Goal: Information Seeking & Learning: Check status

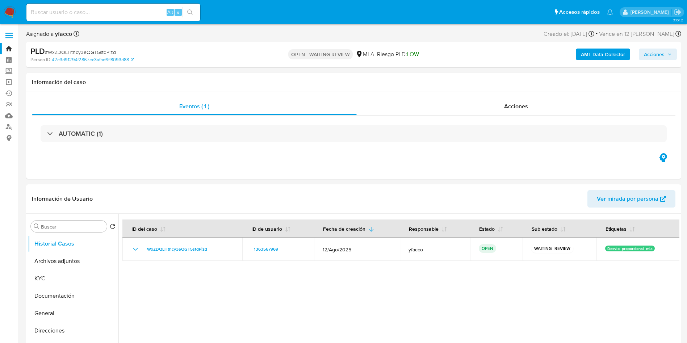
select select "10"
click at [69, 15] on input at bounding box center [113, 12] width 174 height 9
paste input "whEwqEzPyPvpkHq45NUYs9KQ"
type input "whEwqEzPyPvpkHq45NUYs9KQ"
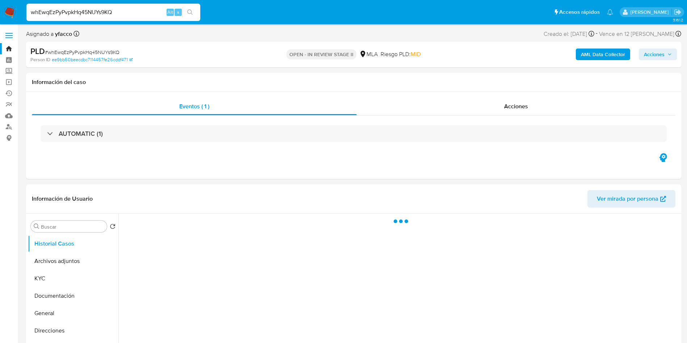
select select "10"
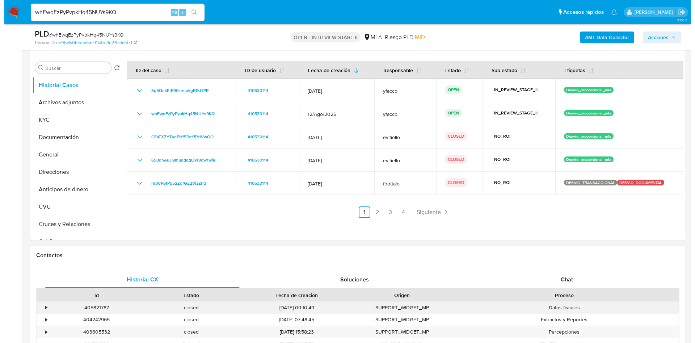
scroll to position [109, 0]
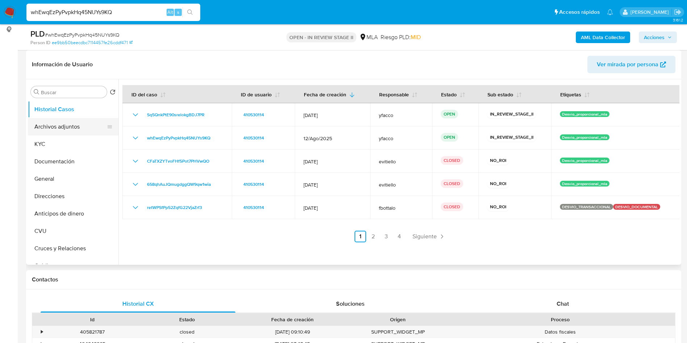
click at [63, 128] on button "Archivos adjuntos" at bounding box center [70, 126] width 85 height 17
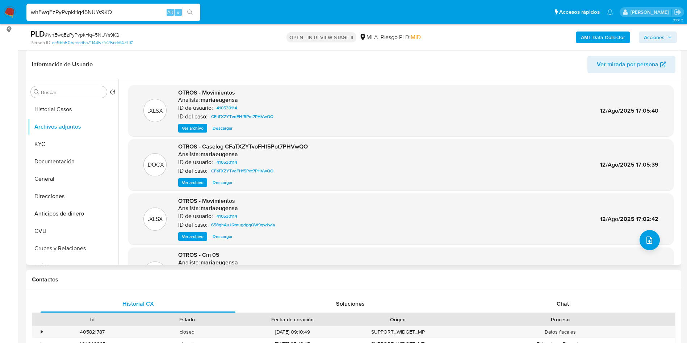
click at [192, 186] on span "Ver archivo" at bounding box center [193, 182] width 22 height 7
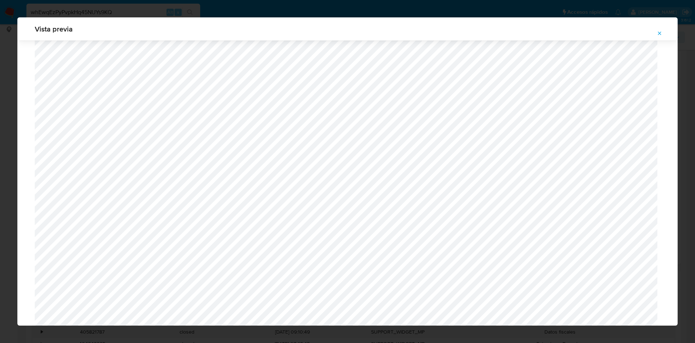
scroll to position [257, 0]
click at [657, 33] on icon "Attachment preview" at bounding box center [660, 33] width 6 height 6
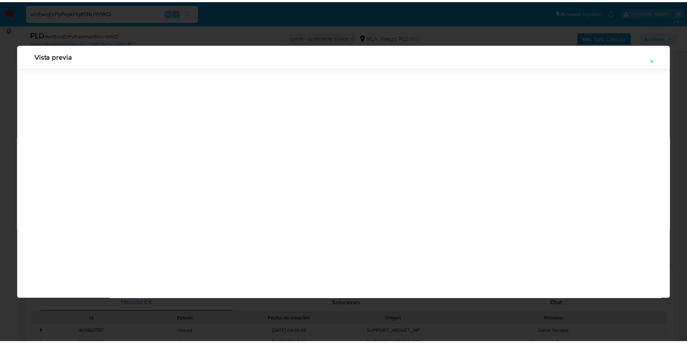
scroll to position [0, 0]
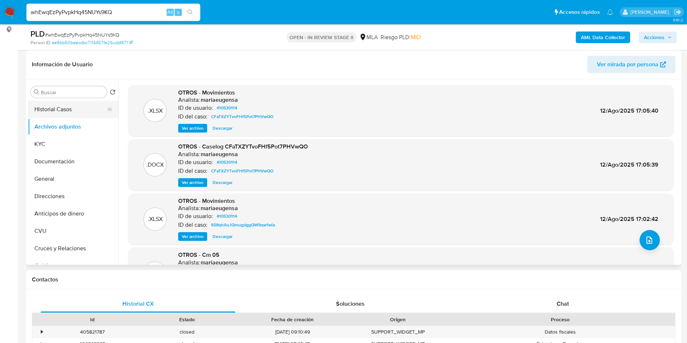
click at [64, 105] on button "Historial Casos" at bounding box center [70, 109] width 85 height 17
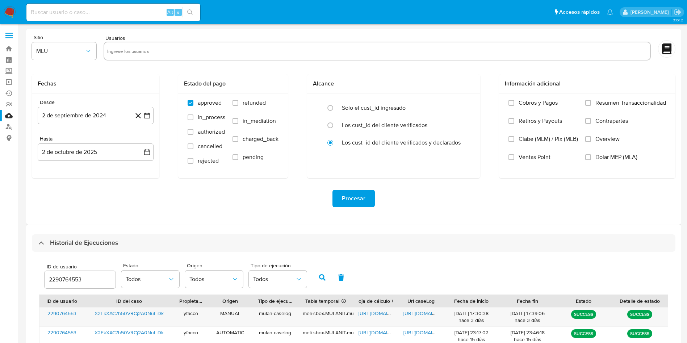
select select "10"
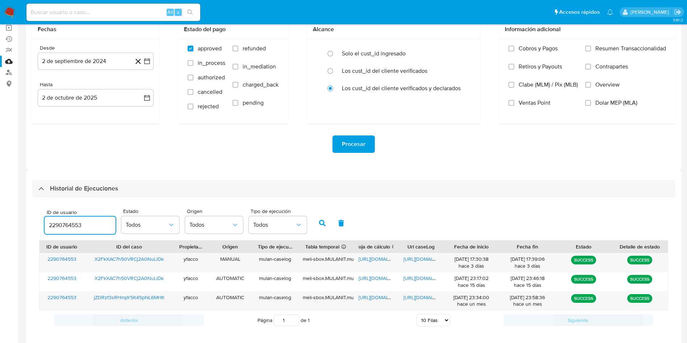
drag, startPoint x: 97, startPoint y: 227, endPoint x: 27, endPoint y: 215, distance: 71.2
click at [30, 217] on div "Historial de Ejecuciones ID de usuario 2290764553 Estado Todos Origen Todos Tip…" at bounding box center [353, 258] width 655 height 177
type input "410530114"
click at [315, 222] on button "button" at bounding box center [322, 222] width 19 height 17
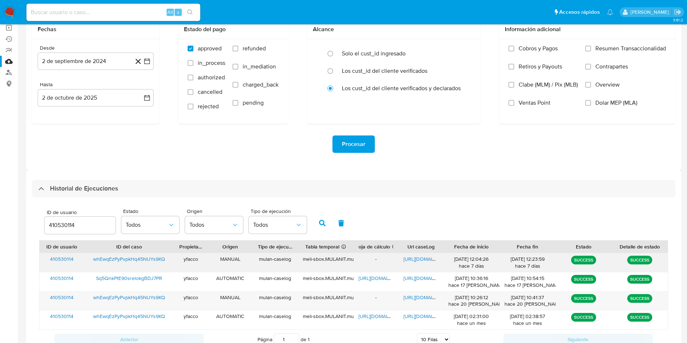
click at [422, 257] on span "[URL][DOMAIN_NAME]" at bounding box center [428, 258] width 50 height 7
click at [424, 297] on span "[URL][DOMAIN_NAME]" at bounding box center [428, 297] width 50 height 7
